Goal: Transaction & Acquisition: Purchase product/service

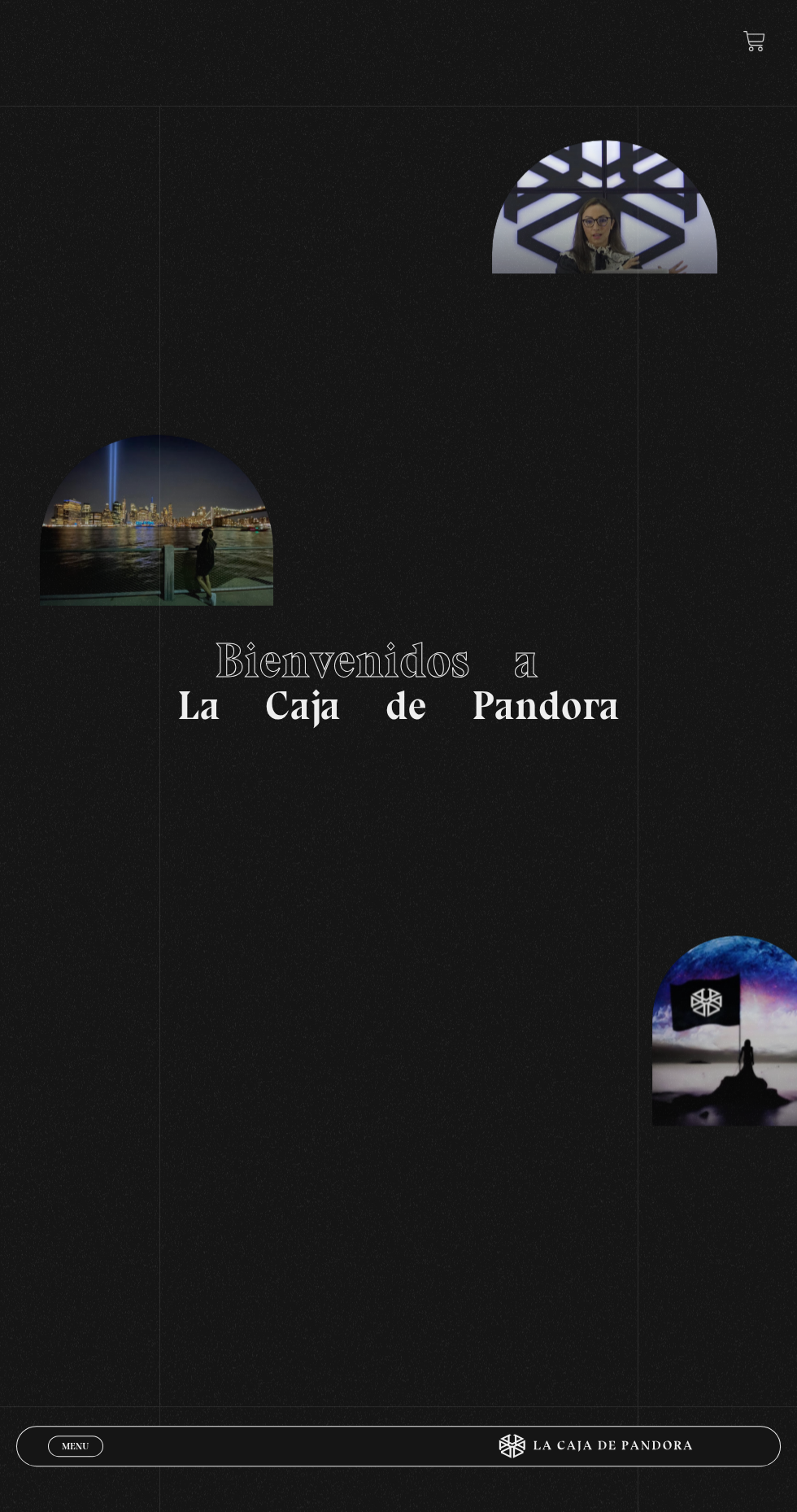
click at [51, 1442] on link "Menu Cerrar" at bounding box center [76, 1446] width 55 height 21
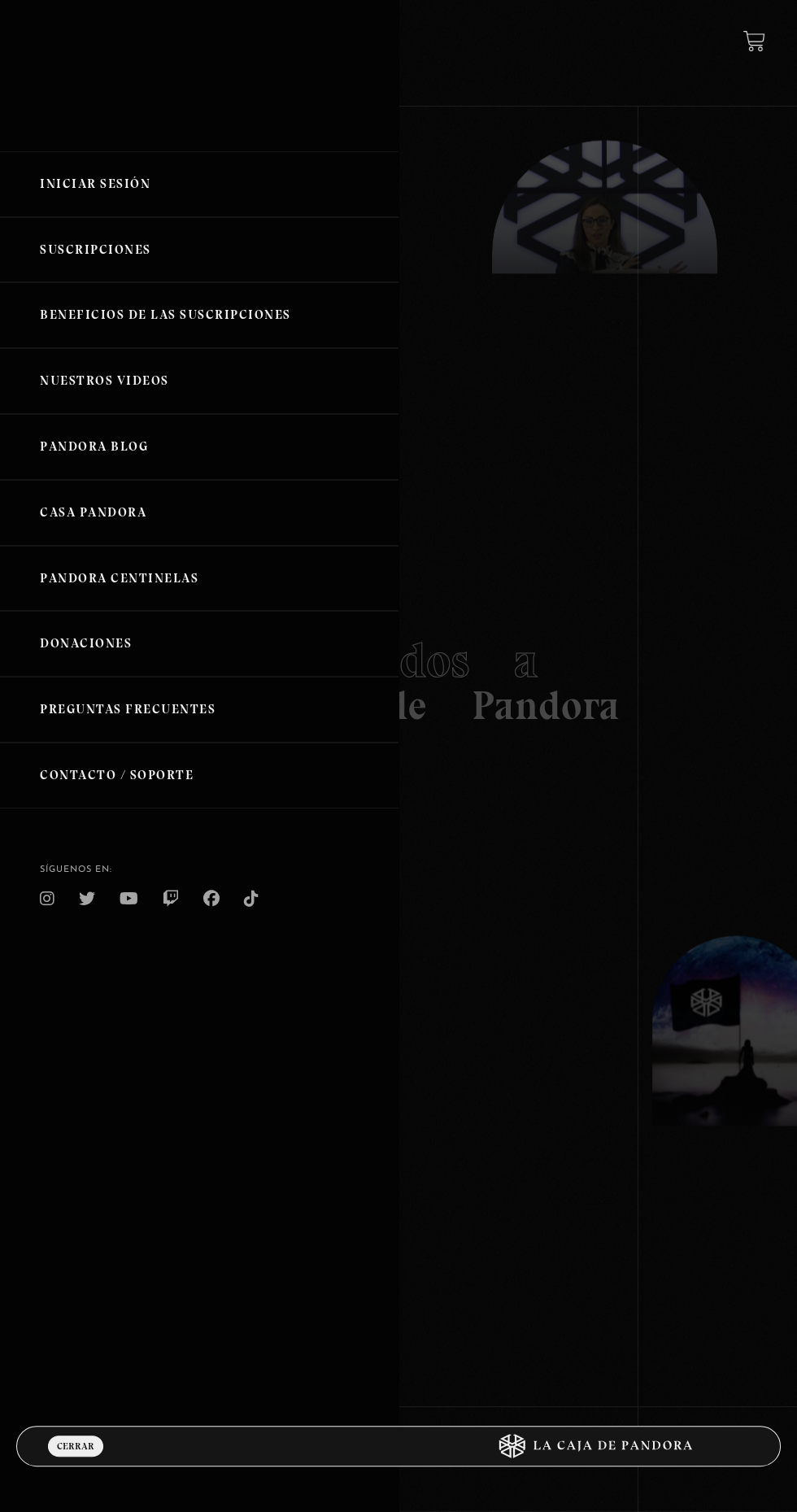
click at [69, 195] on link "Iniciar Sesión" at bounding box center [199, 184] width 398 height 66
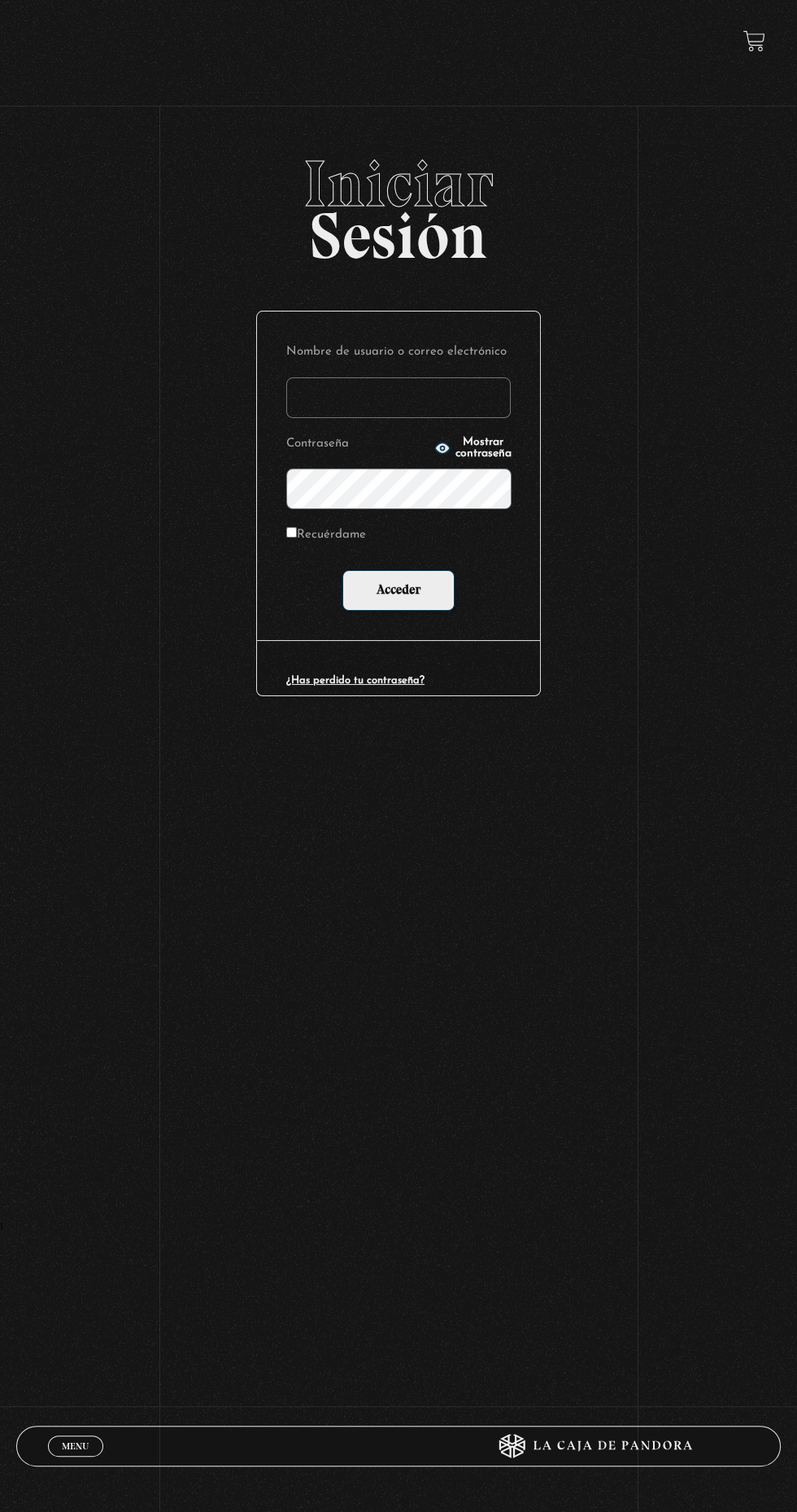
click at [329, 404] on input "Nombre de usuario o correo electrónico" at bounding box center [398, 398] width 225 height 41
type input "caritolovedogs@gmail.com"
click at [342, 571] on input "Acceder" at bounding box center [398, 591] width 112 height 41
click at [404, 605] on input "Acceder" at bounding box center [398, 591] width 112 height 41
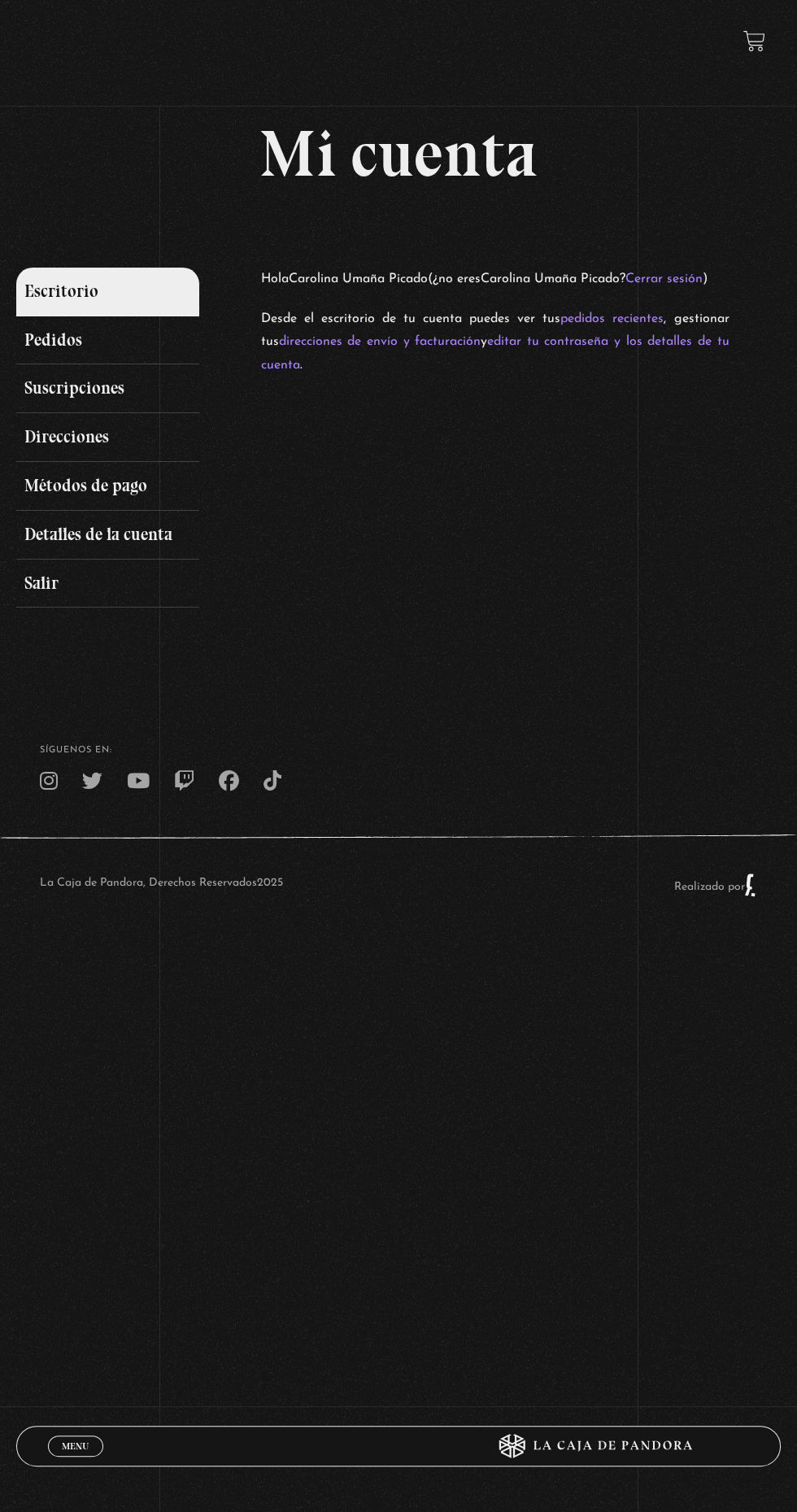
click at [44, 346] on link "Pedidos" at bounding box center [108, 340] width 184 height 49
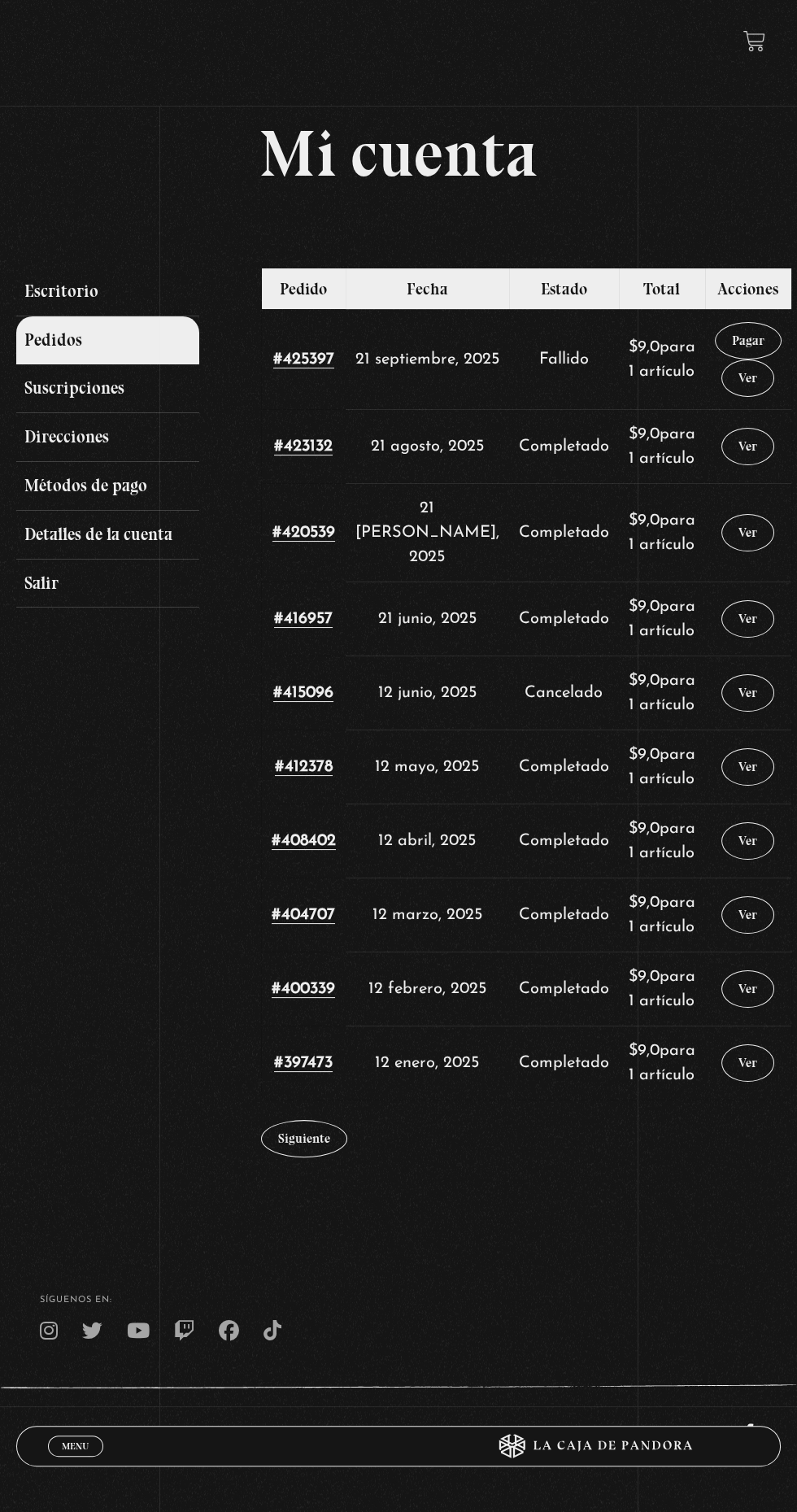
click at [745, 352] on link "Pagar" at bounding box center [748, 340] width 67 height 37
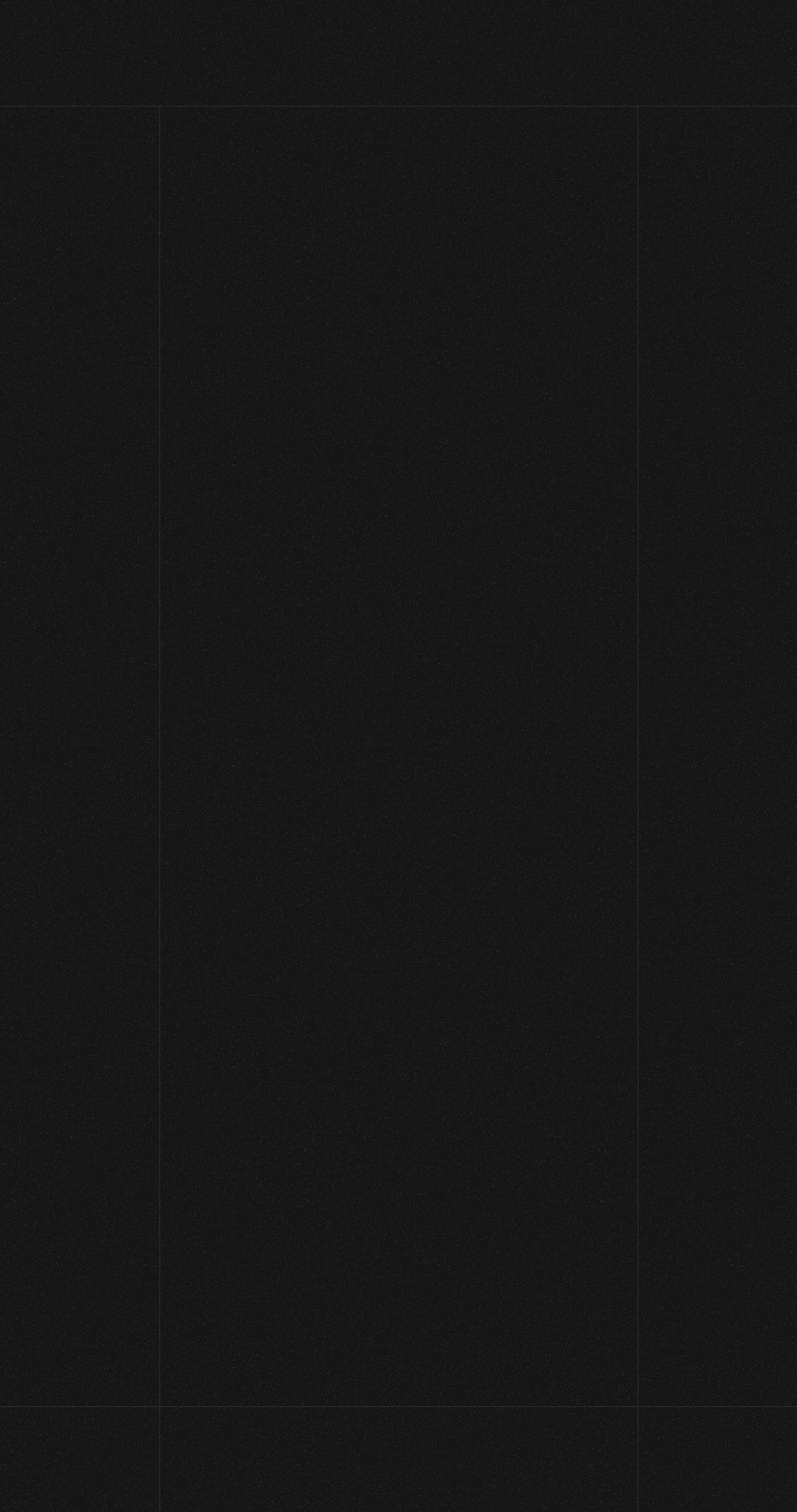
select select "CR-SJ"
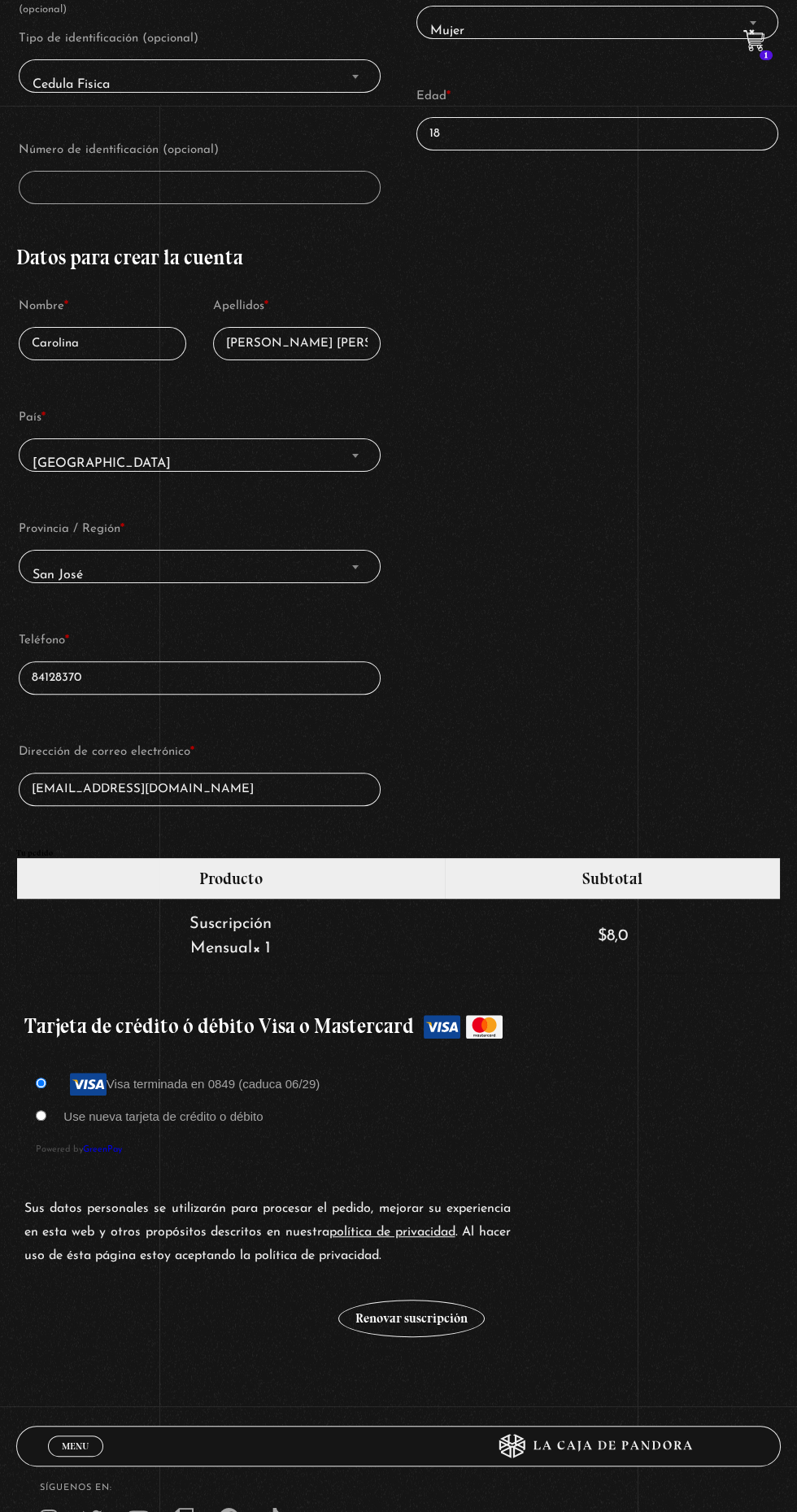
scroll to position [596, 0]
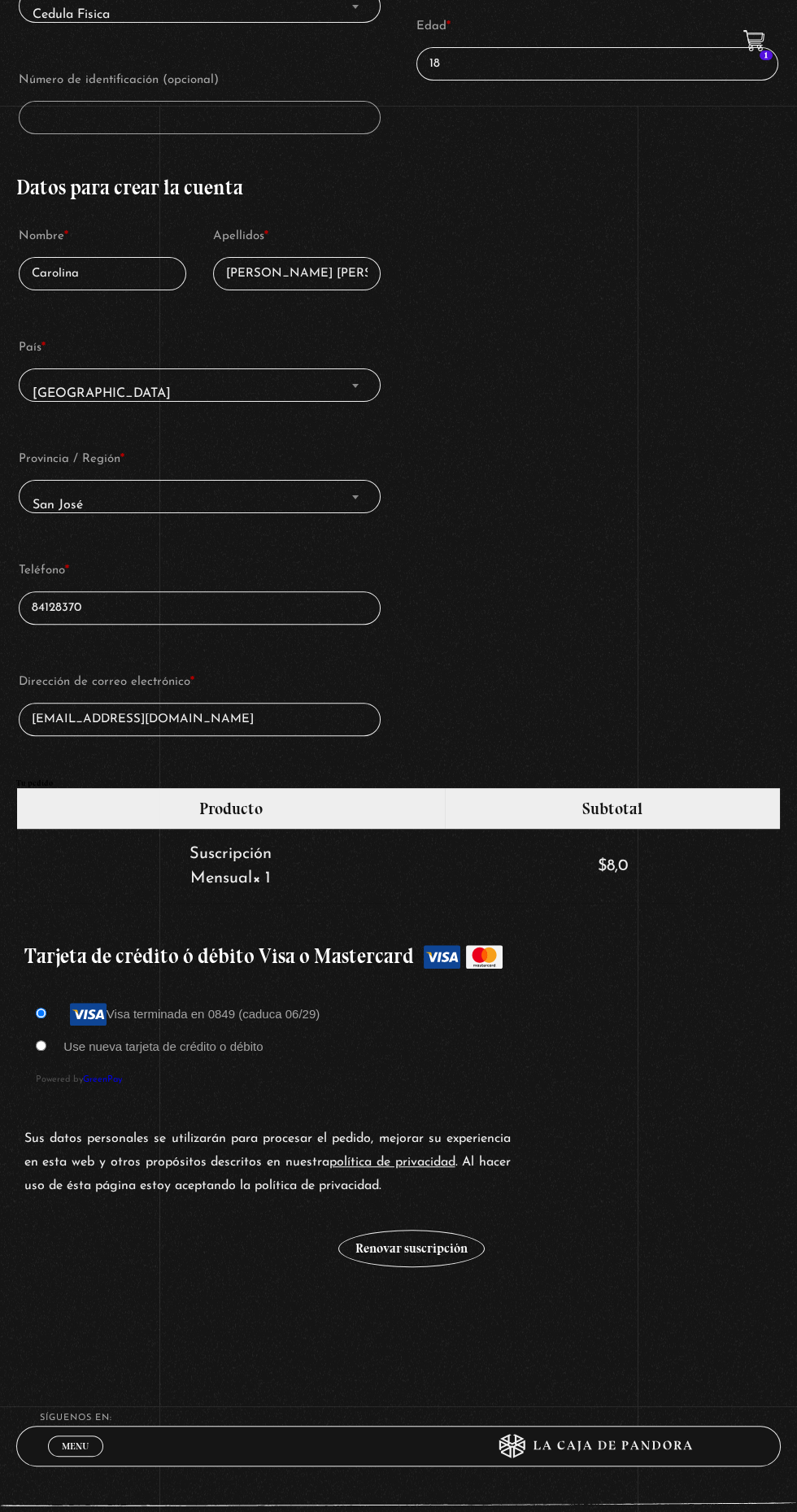
click at [411, 1230] on button "Renovar suscripción" at bounding box center [411, 1248] width 146 height 37
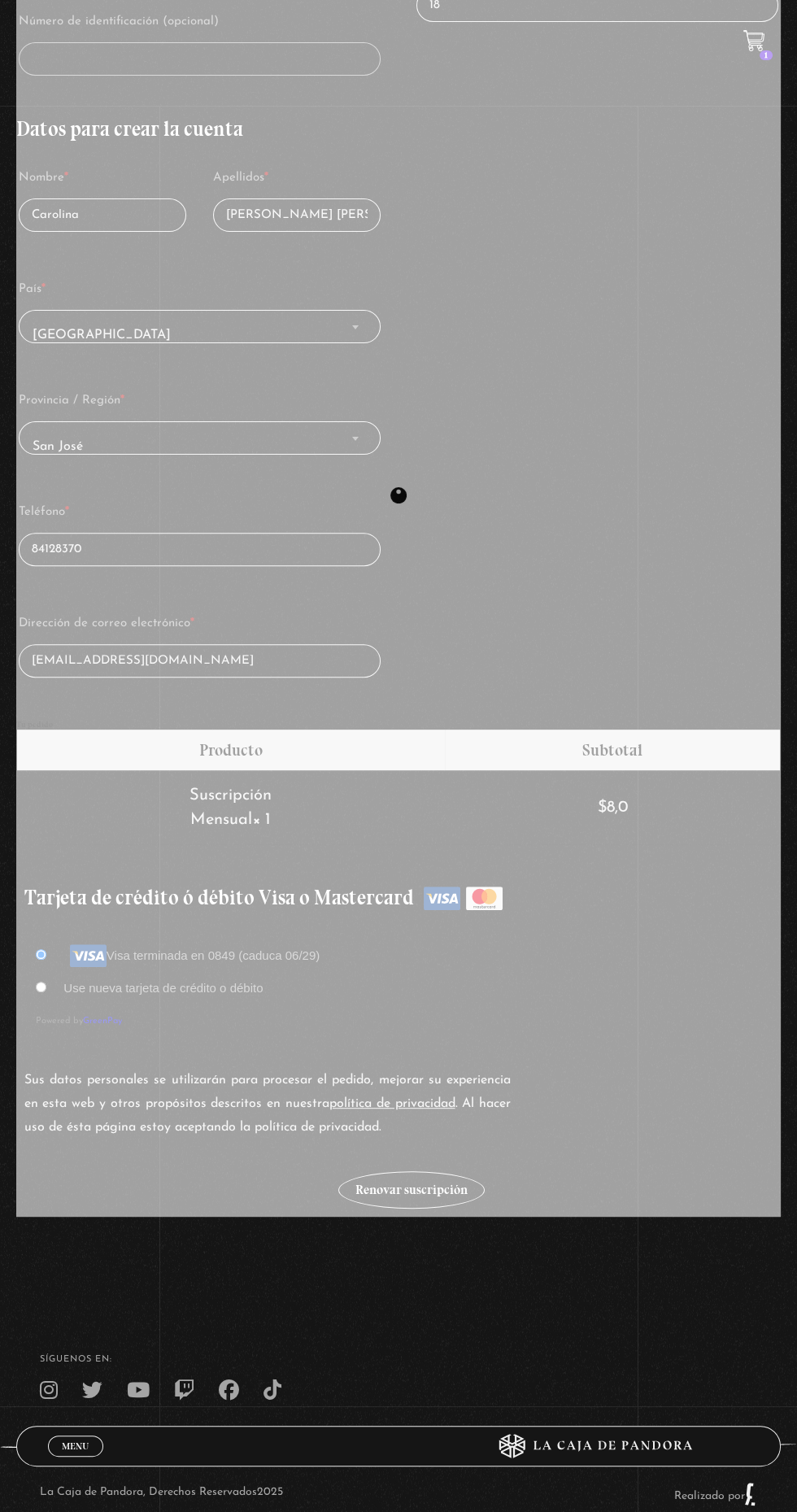
scroll to position [693, 0]
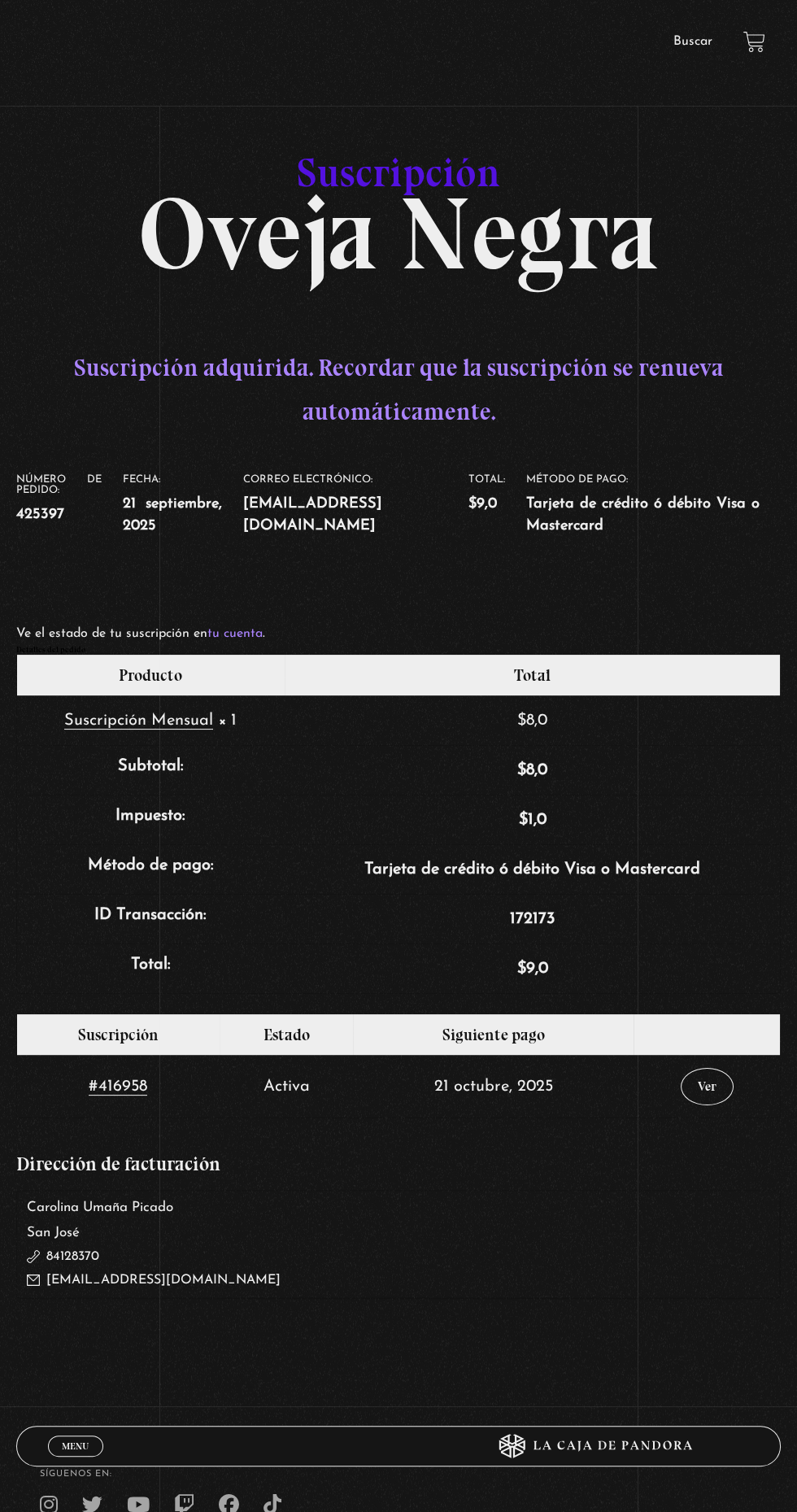
click at [56, 1436] on link "Menu Cerrar" at bounding box center [76, 1446] width 55 height 21
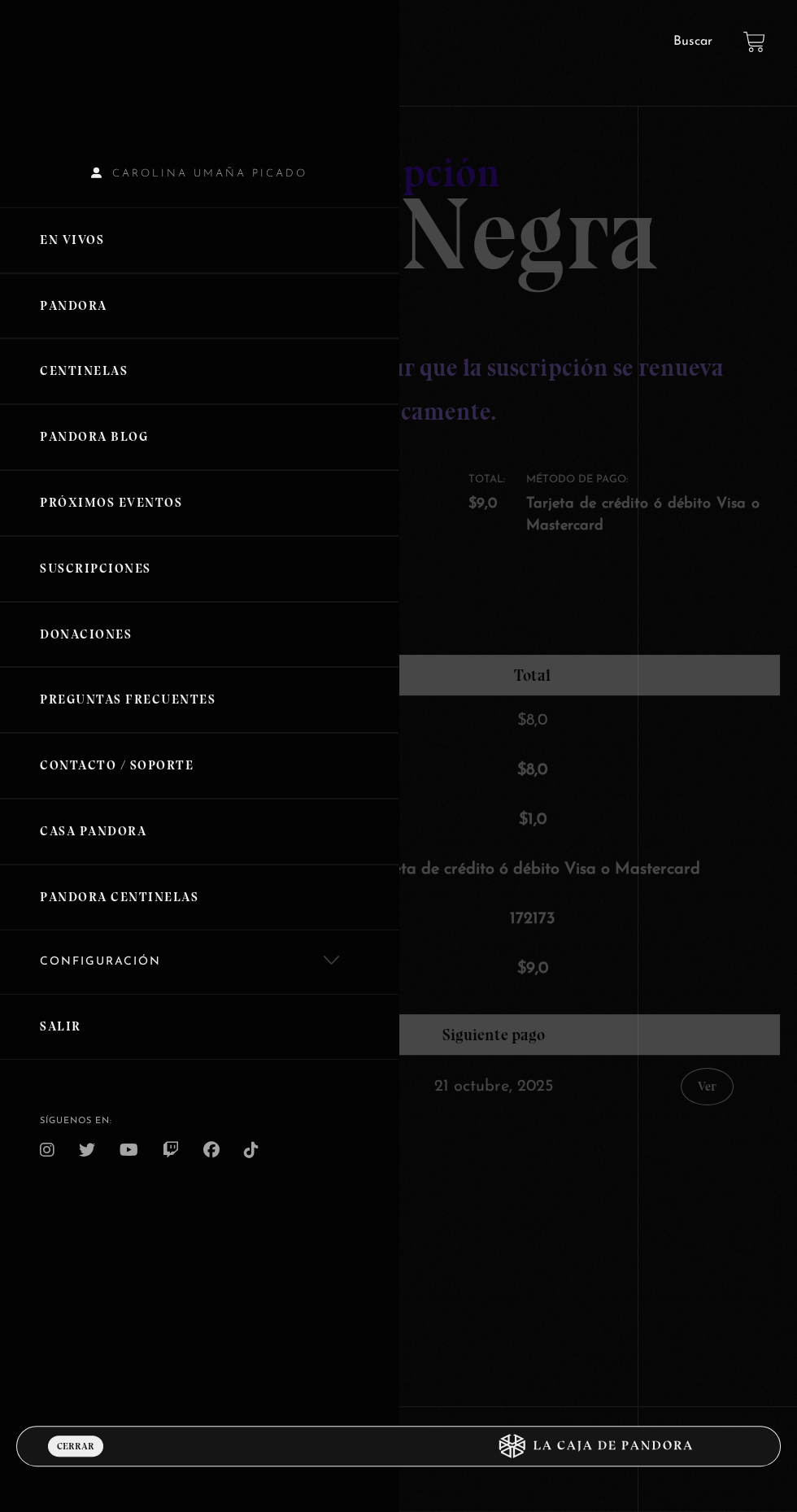
click at [77, 270] on link "En vivos" at bounding box center [199, 240] width 398 height 66
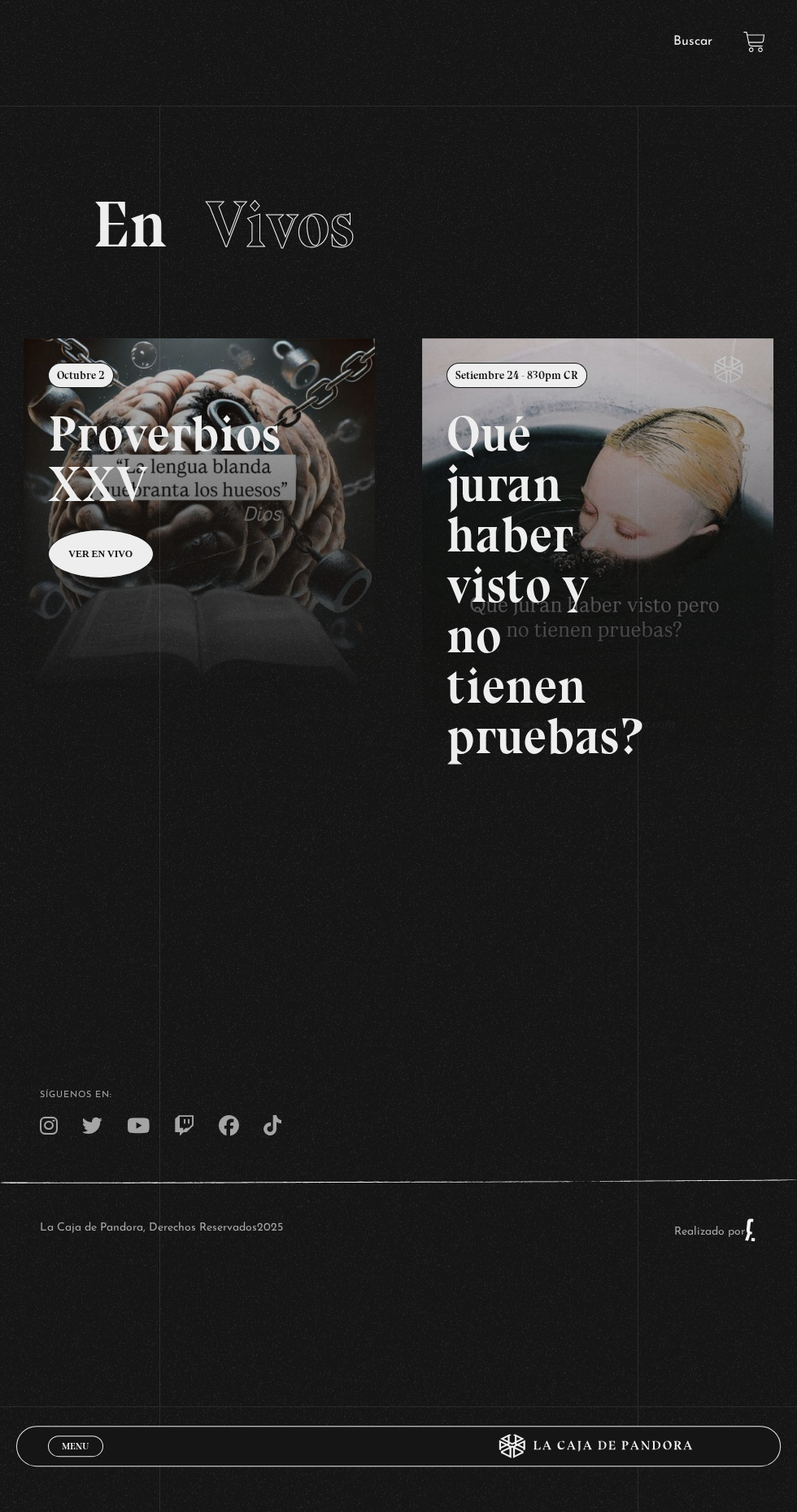
click at [74, 573] on link at bounding box center [423, 1094] width 797 height 1512
